Goal: Transaction & Acquisition: Purchase product/service

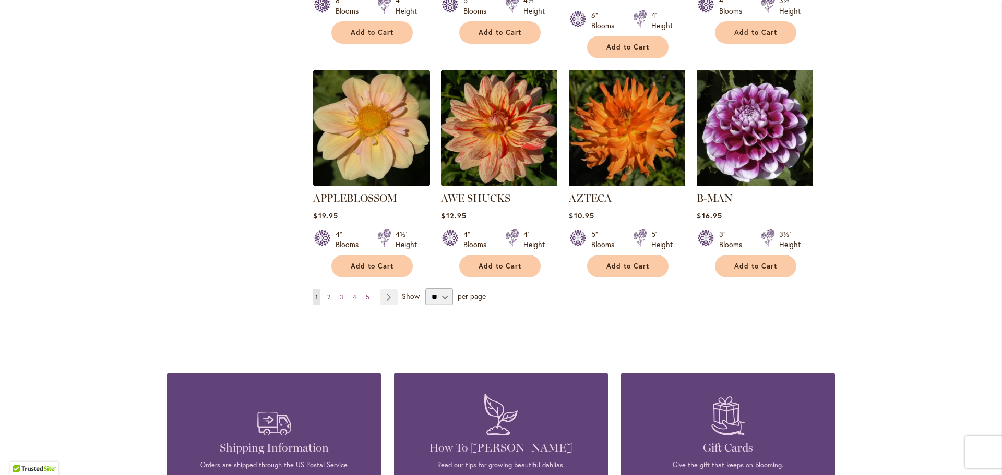
scroll to position [1043, 0]
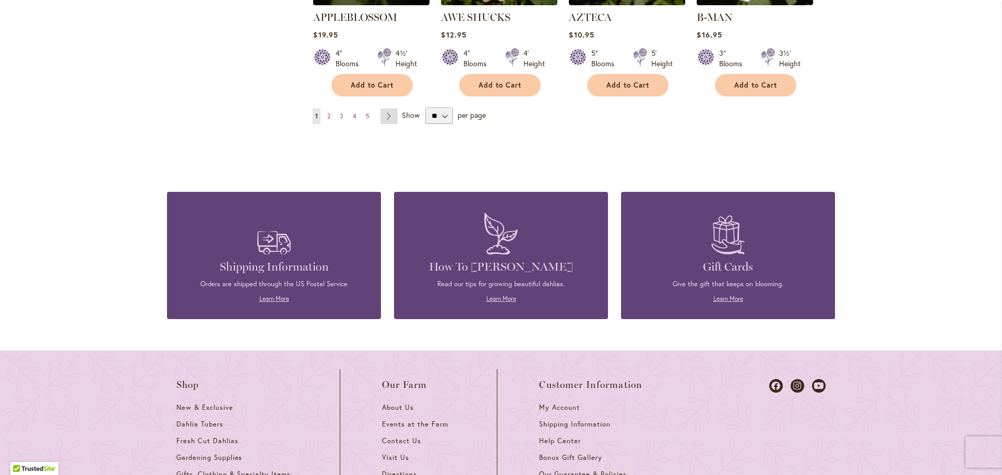
click at [386, 109] on link "Page Next" at bounding box center [388, 117] width 17 height 16
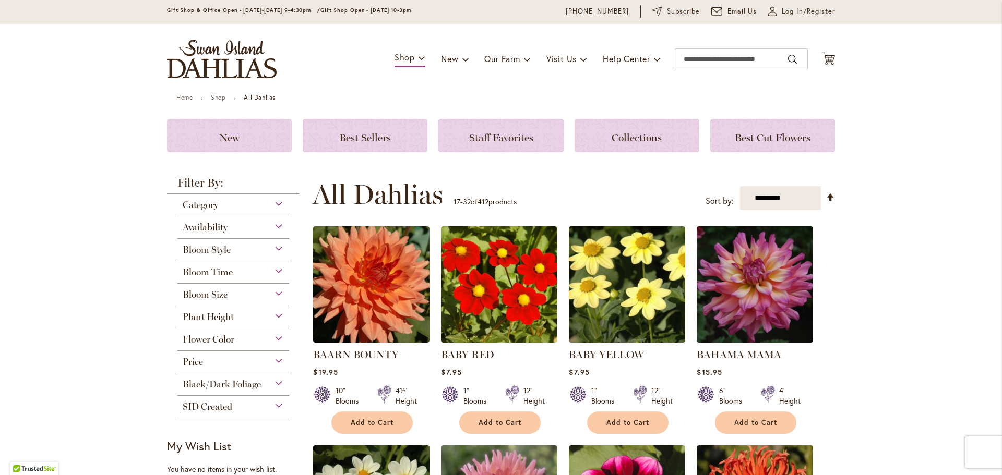
scroll to position [52, 0]
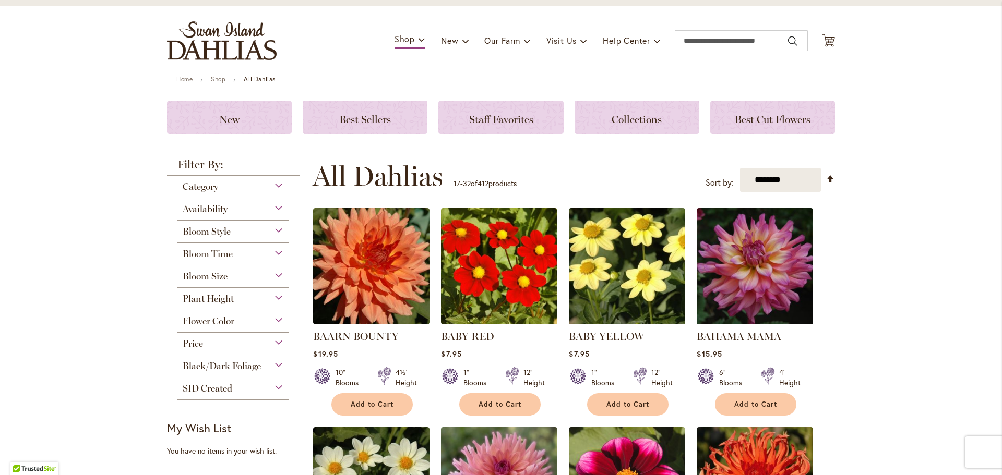
click at [273, 181] on div "Category" at bounding box center [233, 184] width 112 height 17
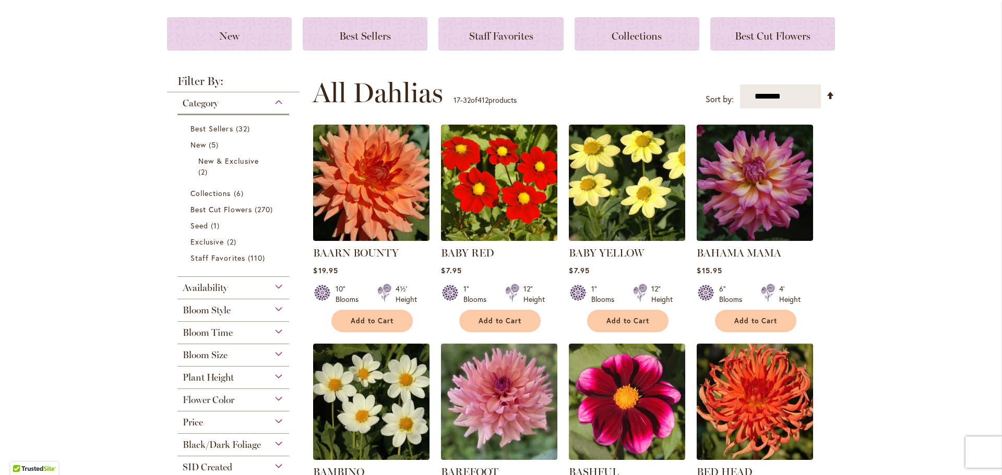
scroll to position [157, 0]
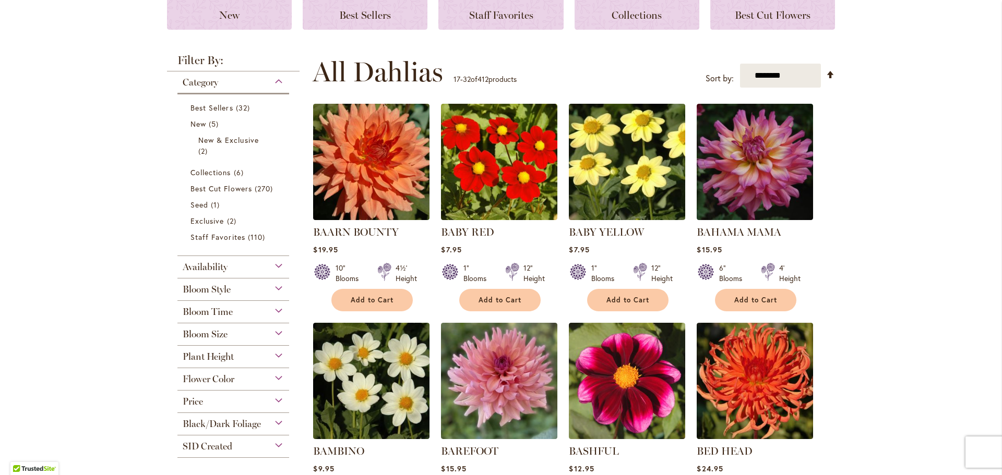
click at [273, 287] on div "Bloom Style" at bounding box center [233, 287] width 112 height 17
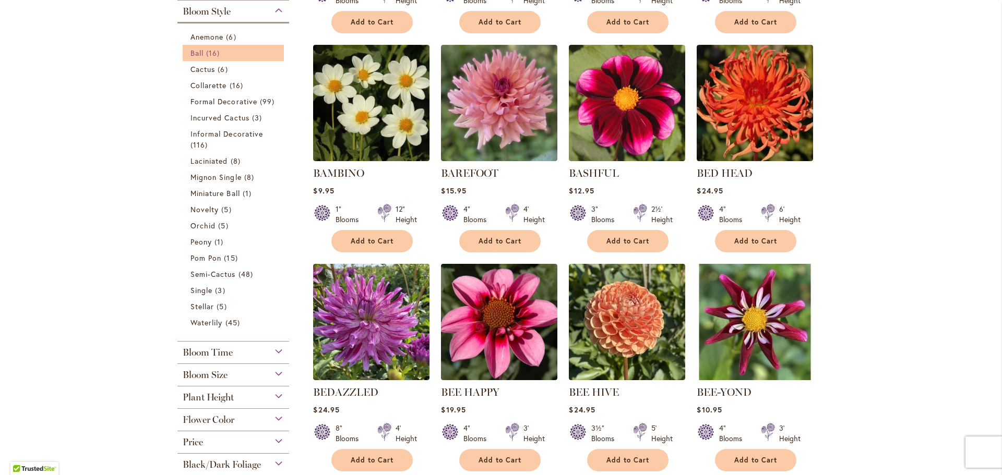
click at [196, 51] on span "Ball" at bounding box center [196, 53] width 13 height 10
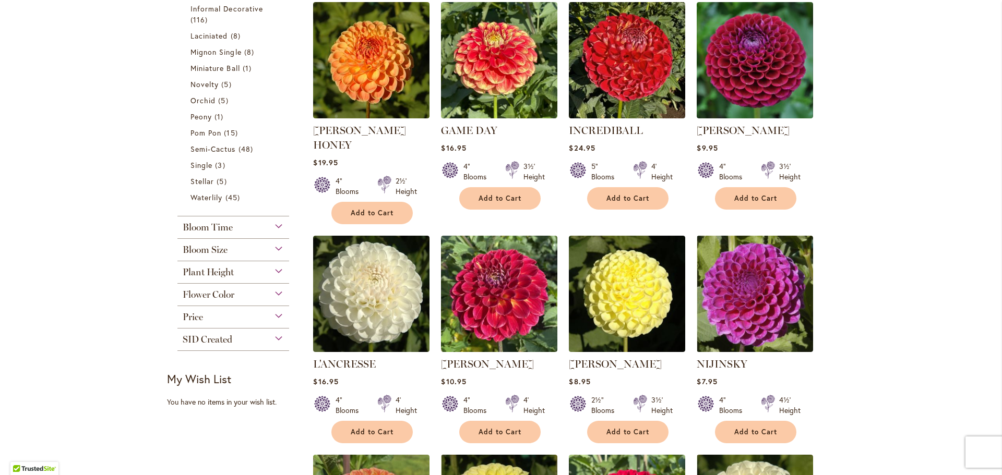
scroll to position [470, 0]
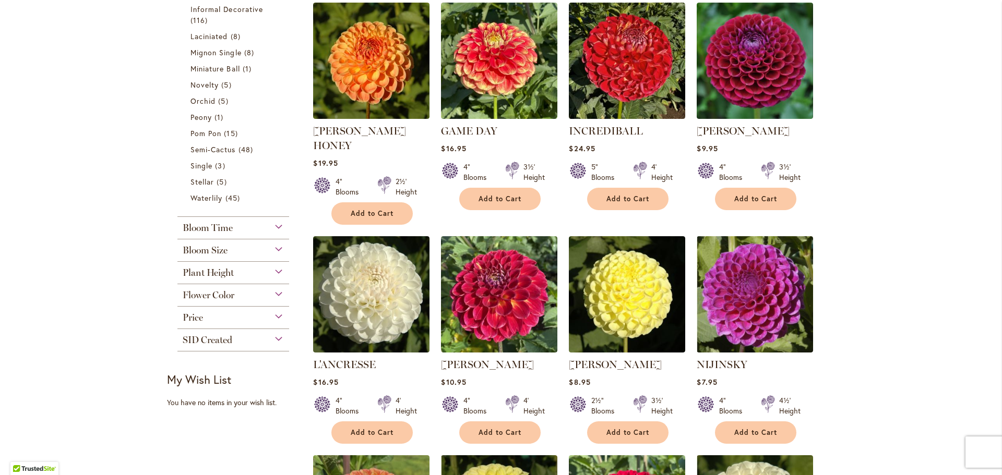
click at [272, 270] on div "Plant Height" at bounding box center [233, 270] width 112 height 17
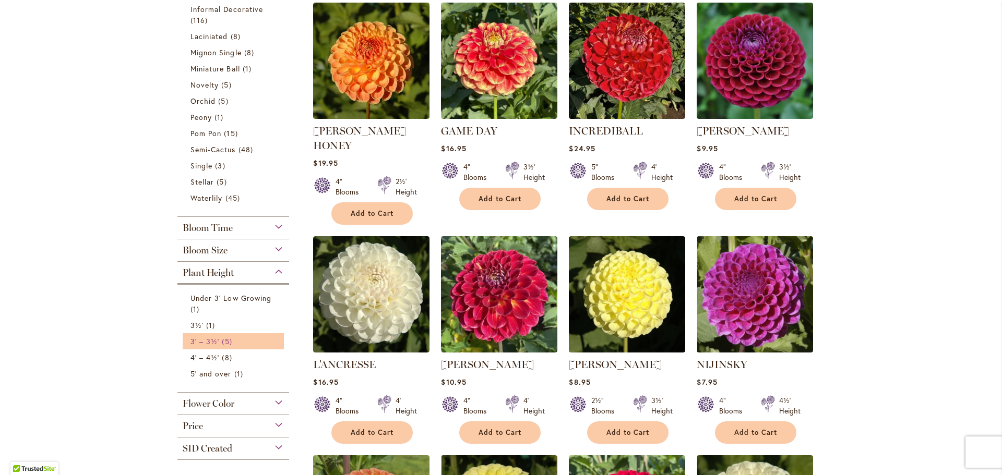
click at [201, 336] on link "3' – 3½' 5 items" at bounding box center [234, 341] width 88 height 11
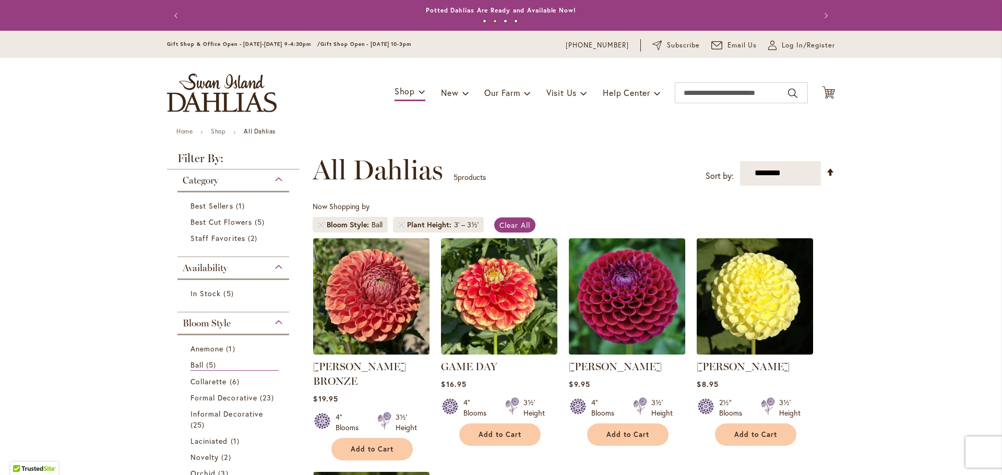
click at [275, 321] on div "Bloom Style" at bounding box center [233, 320] width 112 height 17
click at [274, 319] on div "Bloom Style" at bounding box center [233, 320] width 112 height 17
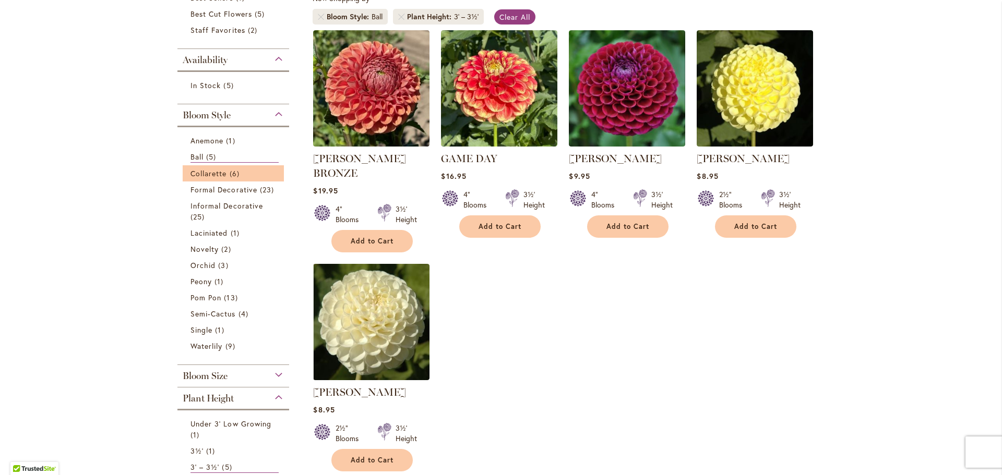
scroll to position [208, 0]
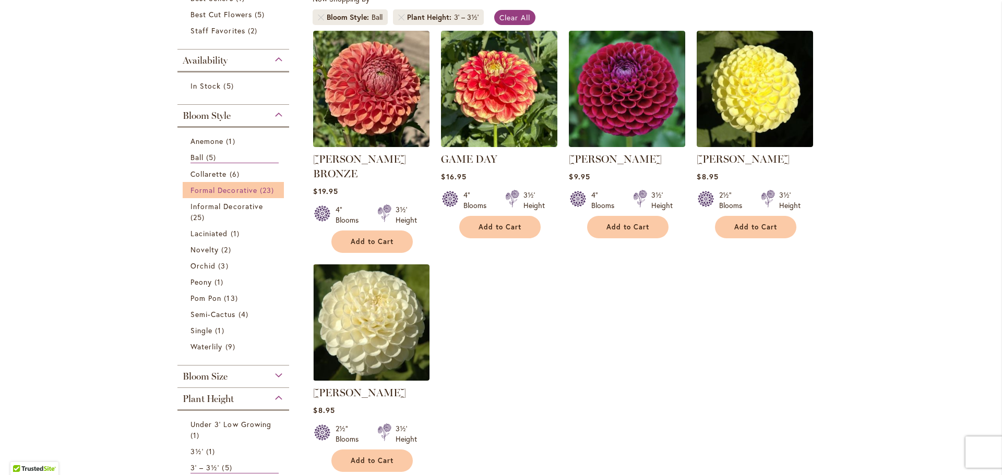
click at [204, 190] on span "Formal Decorative" at bounding box center [223, 190] width 67 height 10
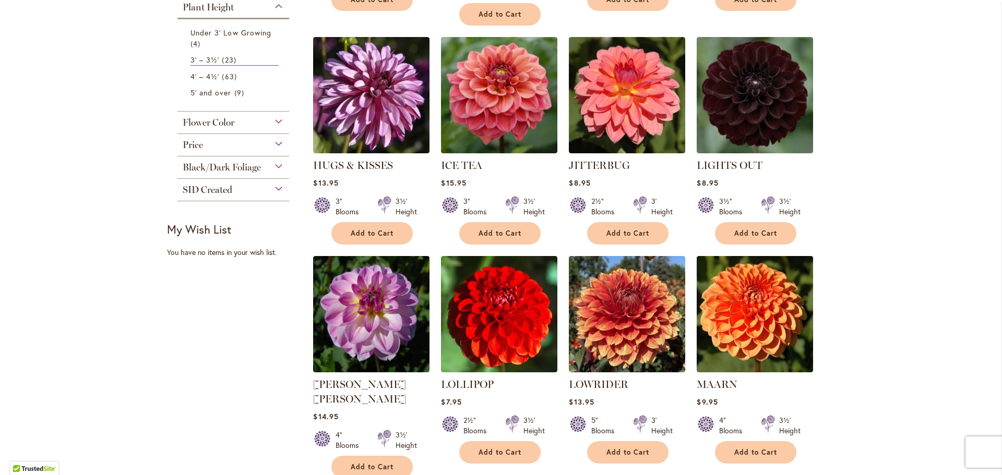
scroll to position [730, 0]
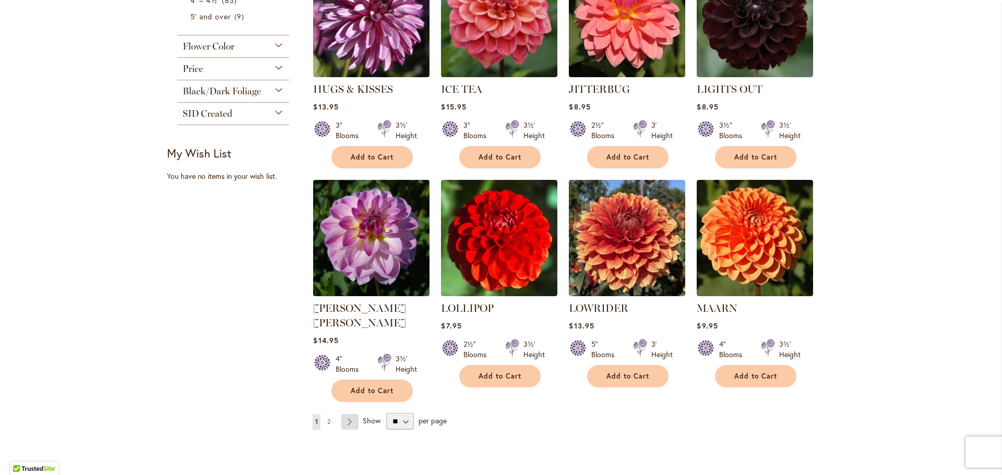
click at [343, 414] on link "Page Next" at bounding box center [349, 422] width 17 height 16
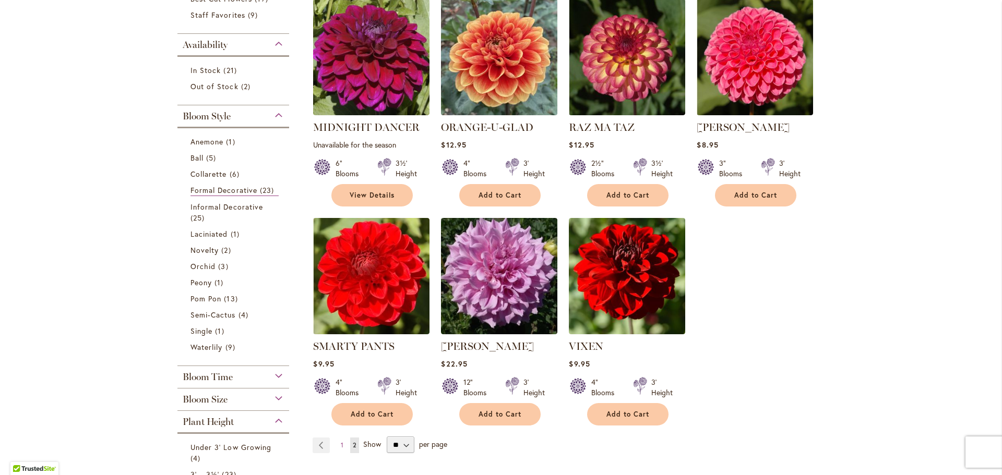
scroll to position [261, 0]
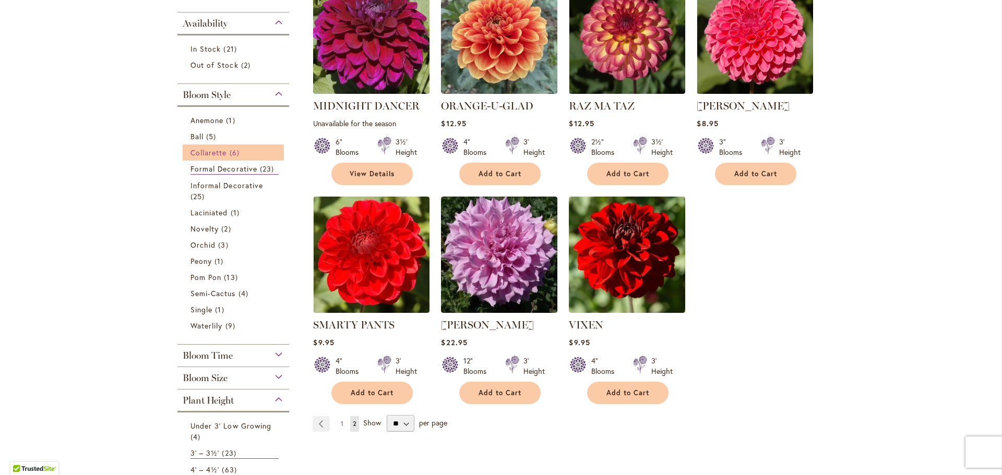
click at [198, 153] on span "Collarette" at bounding box center [208, 153] width 37 height 10
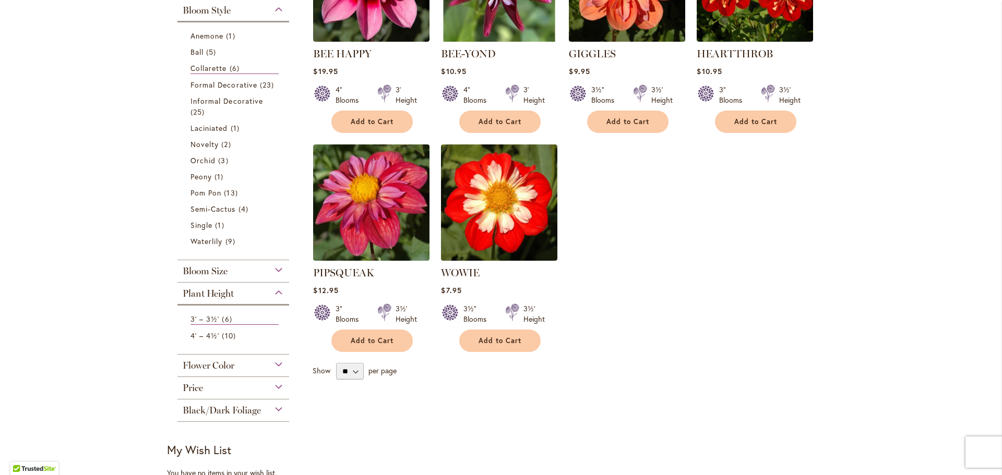
scroll to position [261, 0]
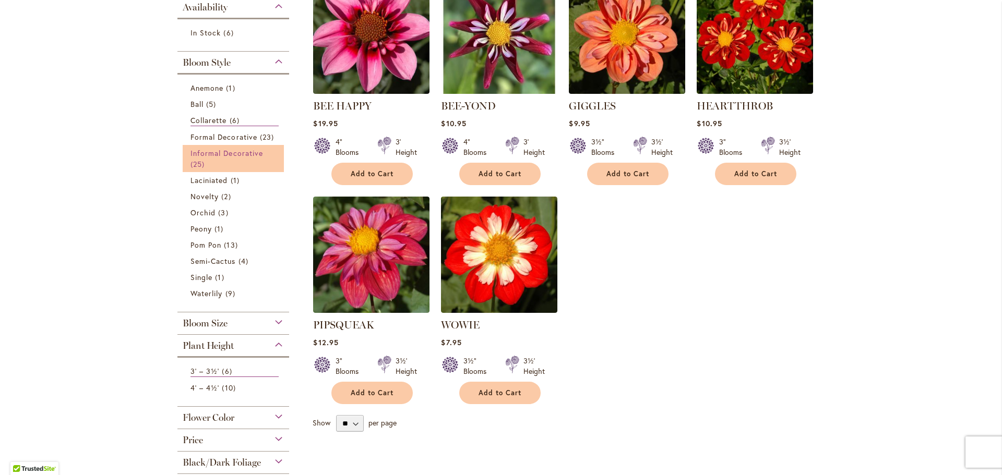
click at [234, 151] on span "Informal Decorative" at bounding box center [226, 153] width 73 height 10
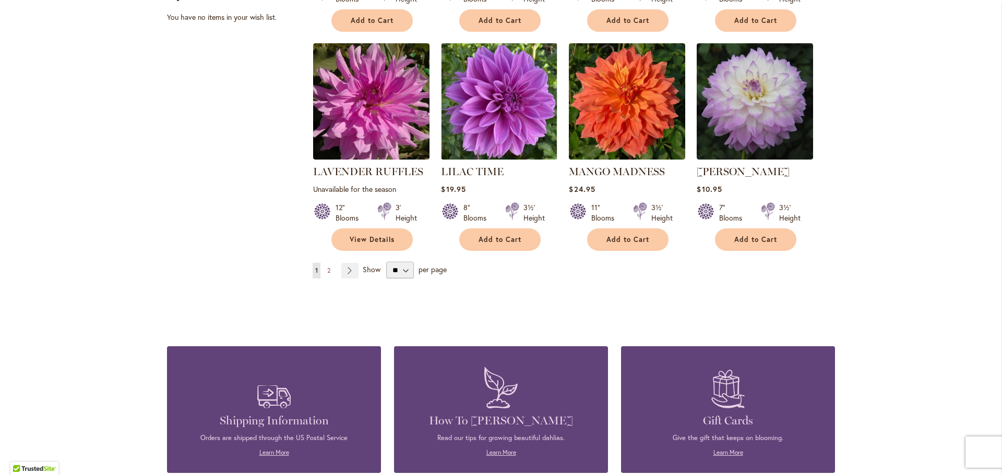
scroll to position [939, 0]
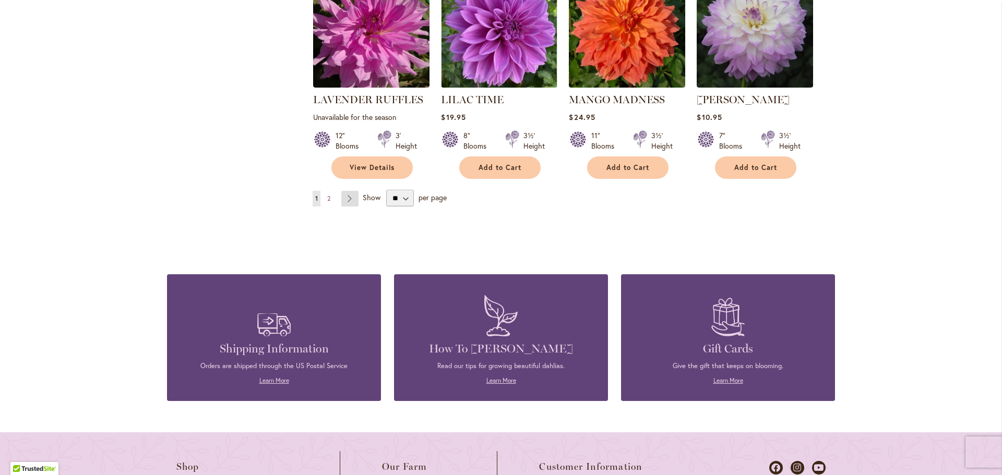
click at [347, 196] on link "Page Next" at bounding box center [349, 199] width 17 height 16
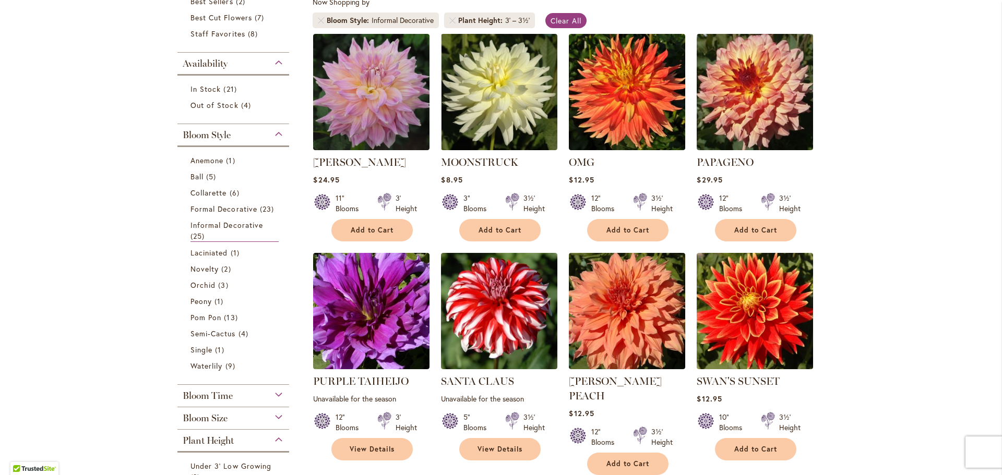
scroll to position [209, 0]
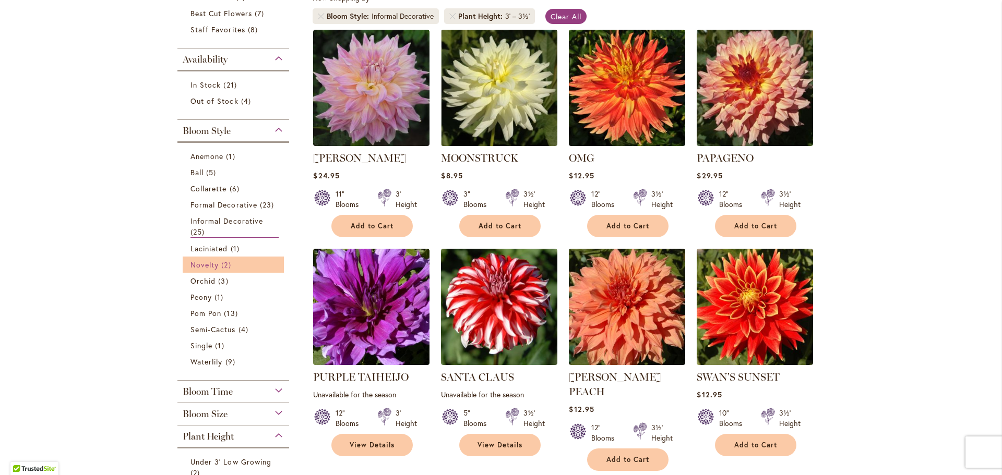
click at [191, 263] on span "Novelty" at bounding box center [204, 265] width 28 height 10
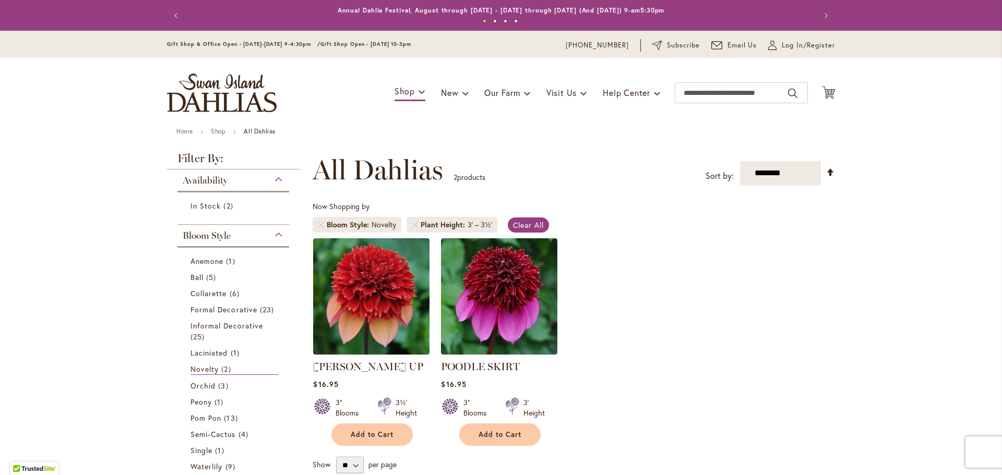
scroll to position [52, 0]
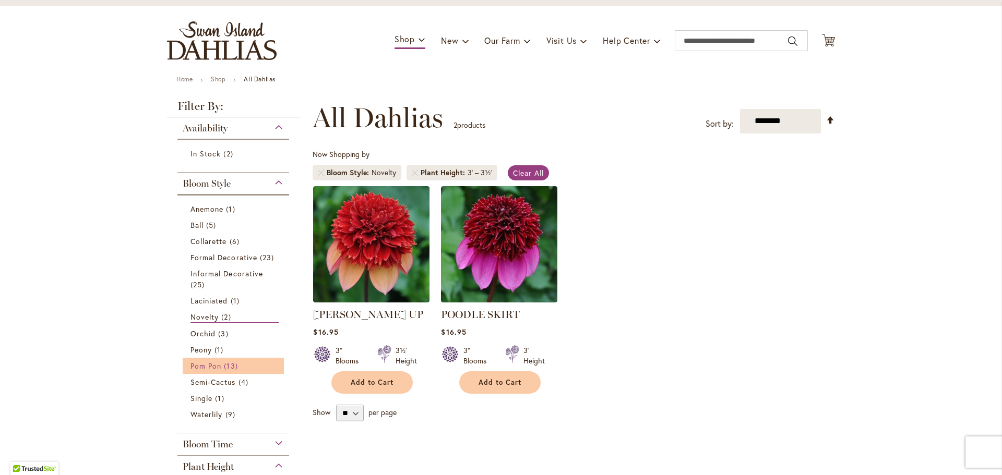
click at [200, 365] on span "Pom Pon" at bounding box center [205, 366] width 31 height 10
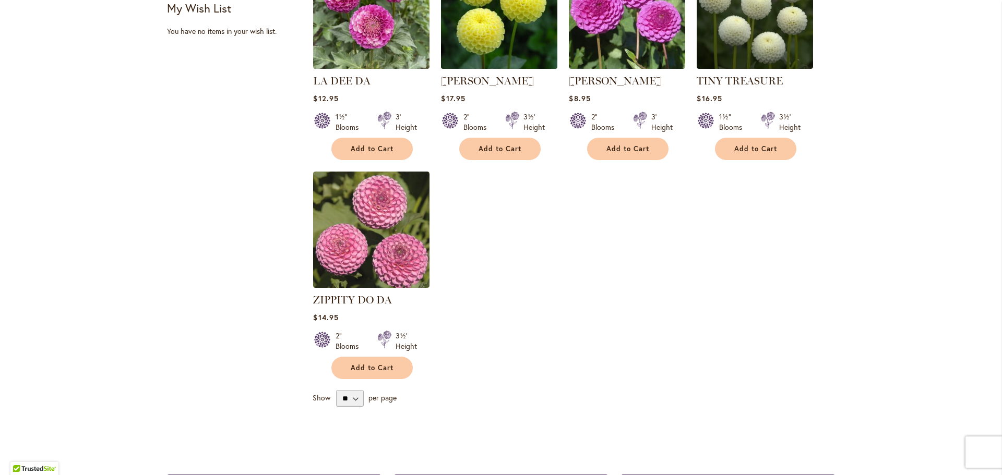
scroll to position [783, 0]
